Goal: Navigation & Orientation: Find specific page/section

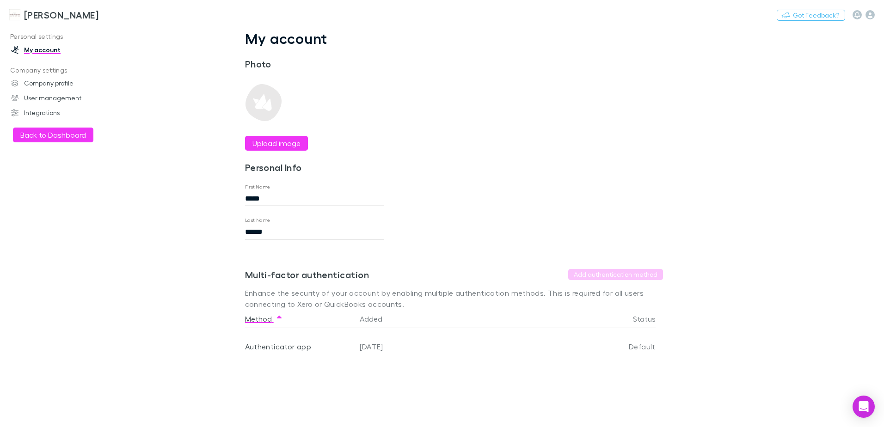
click at [38, 15] on h3 "[PERSON_NAME]" at bounding box center [61, 14] width 74 height 11
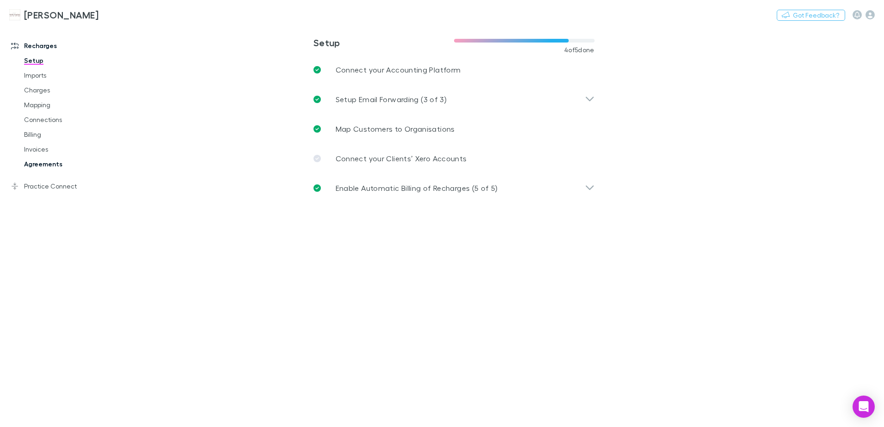
click at [47, 165] on link "Agreements" at bounding box center [70, 164] width 110 height 15
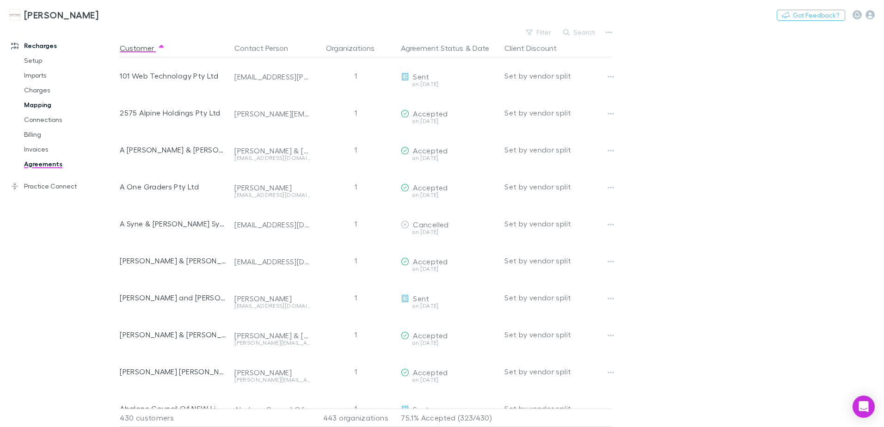
click at [31, 104] on link "Mapping" at bounding box center [70, 105] width 110 height 15
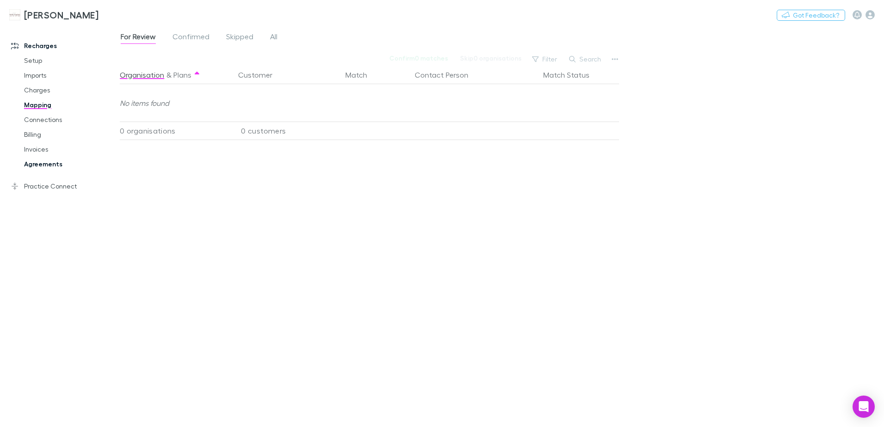
click at [46, 165] on link "Agreements" at bounding box center [70, 164] width 110 height 15
